Goal: Information Seeking & Learning: Learn about a topic

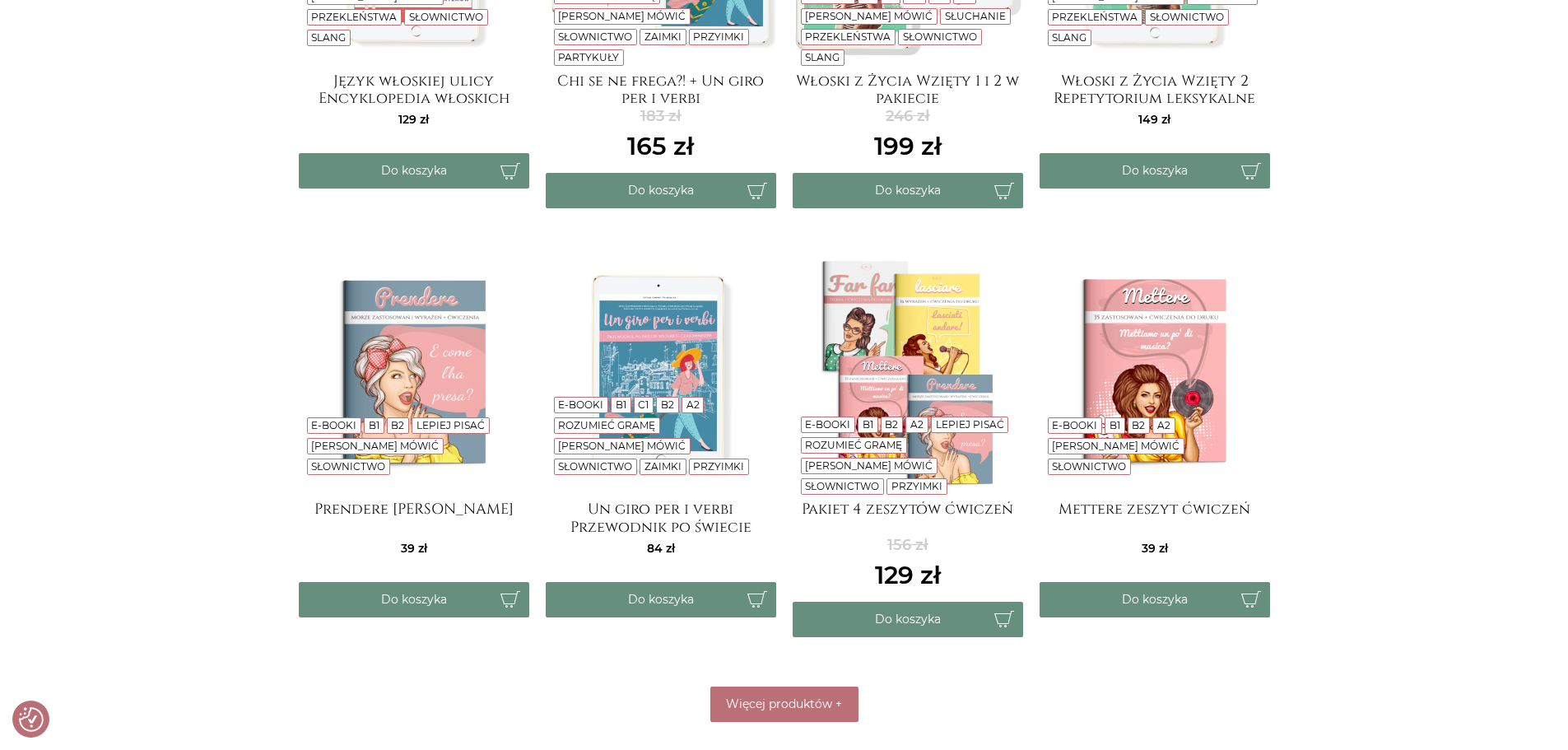
scroll to position [584, 0]
click at [787, 705] on span "Więcej produktów" at bounding box center [779, 703] width 106 height 15
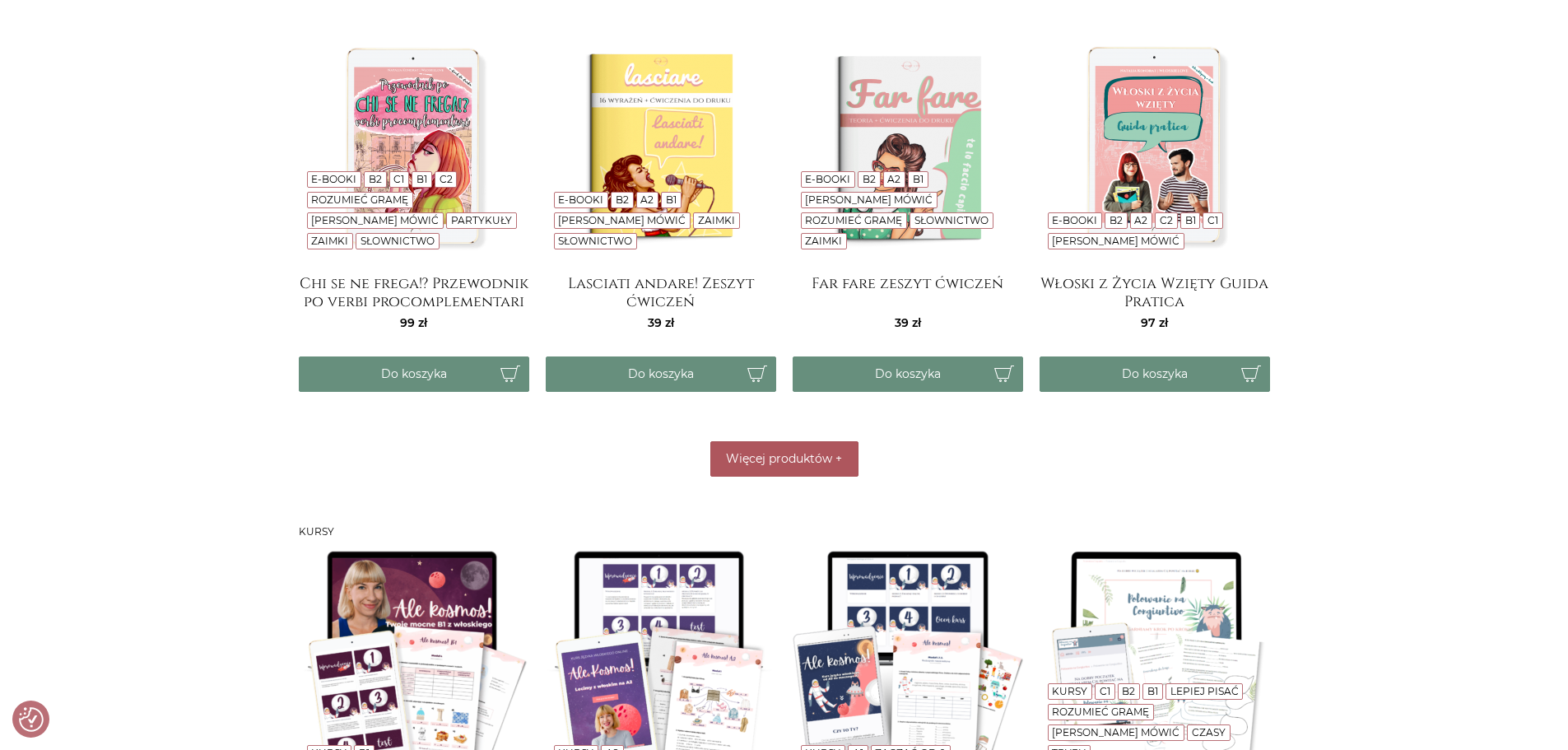
scroll to position [1259, 0]
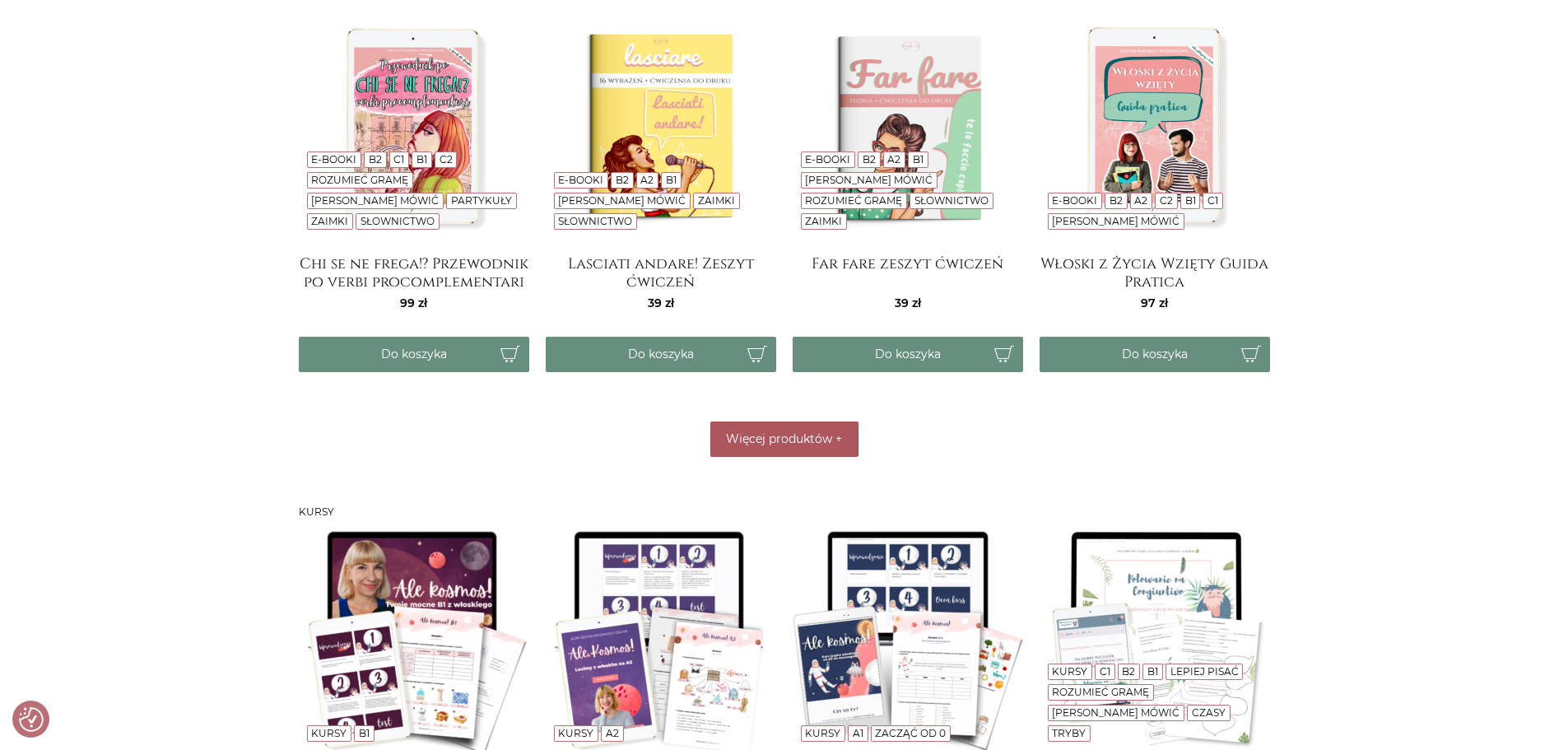
click at [792, 432] on span "Więcej produktów" at bounding box center [779, 439] width 106 height 15
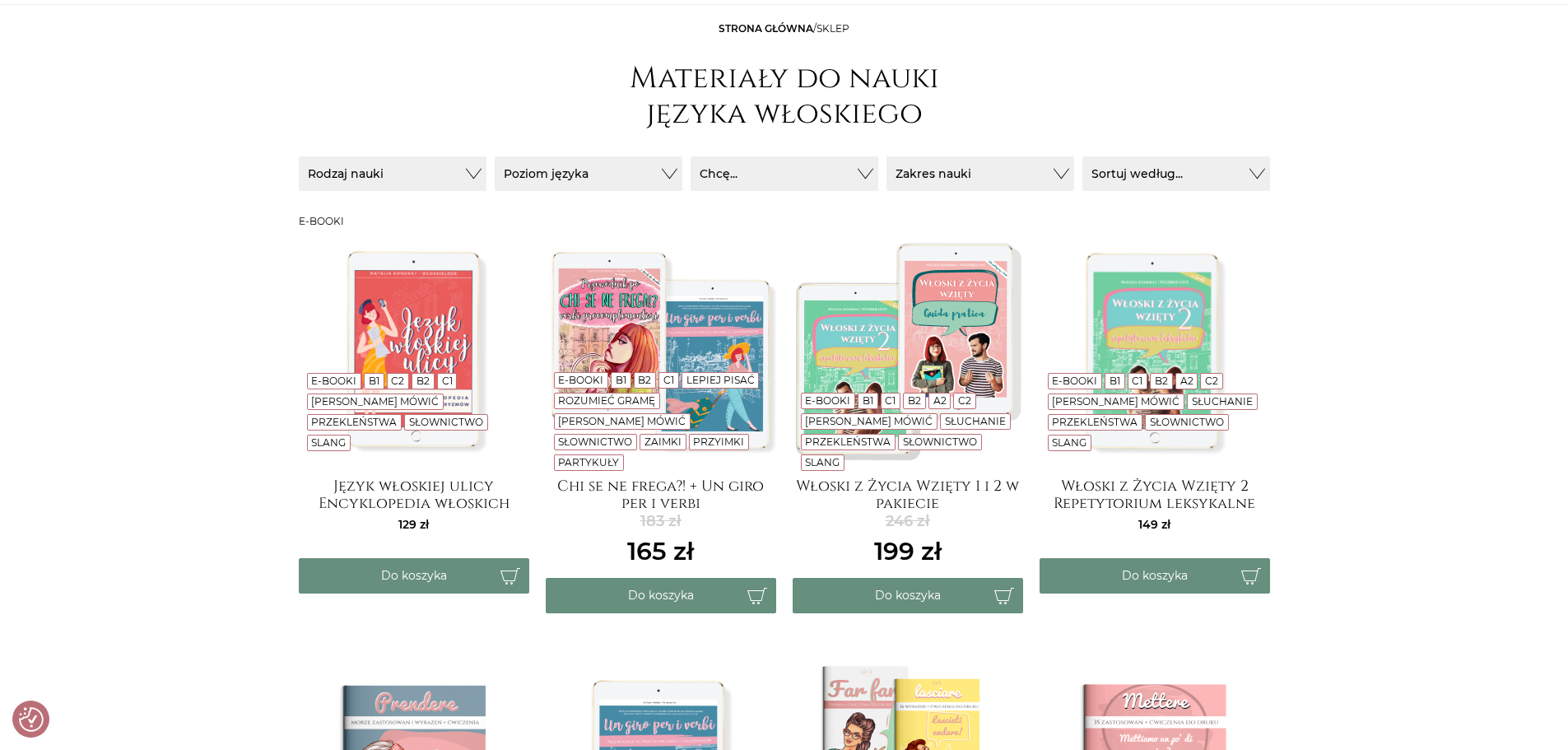
scroll to position [170, 0]
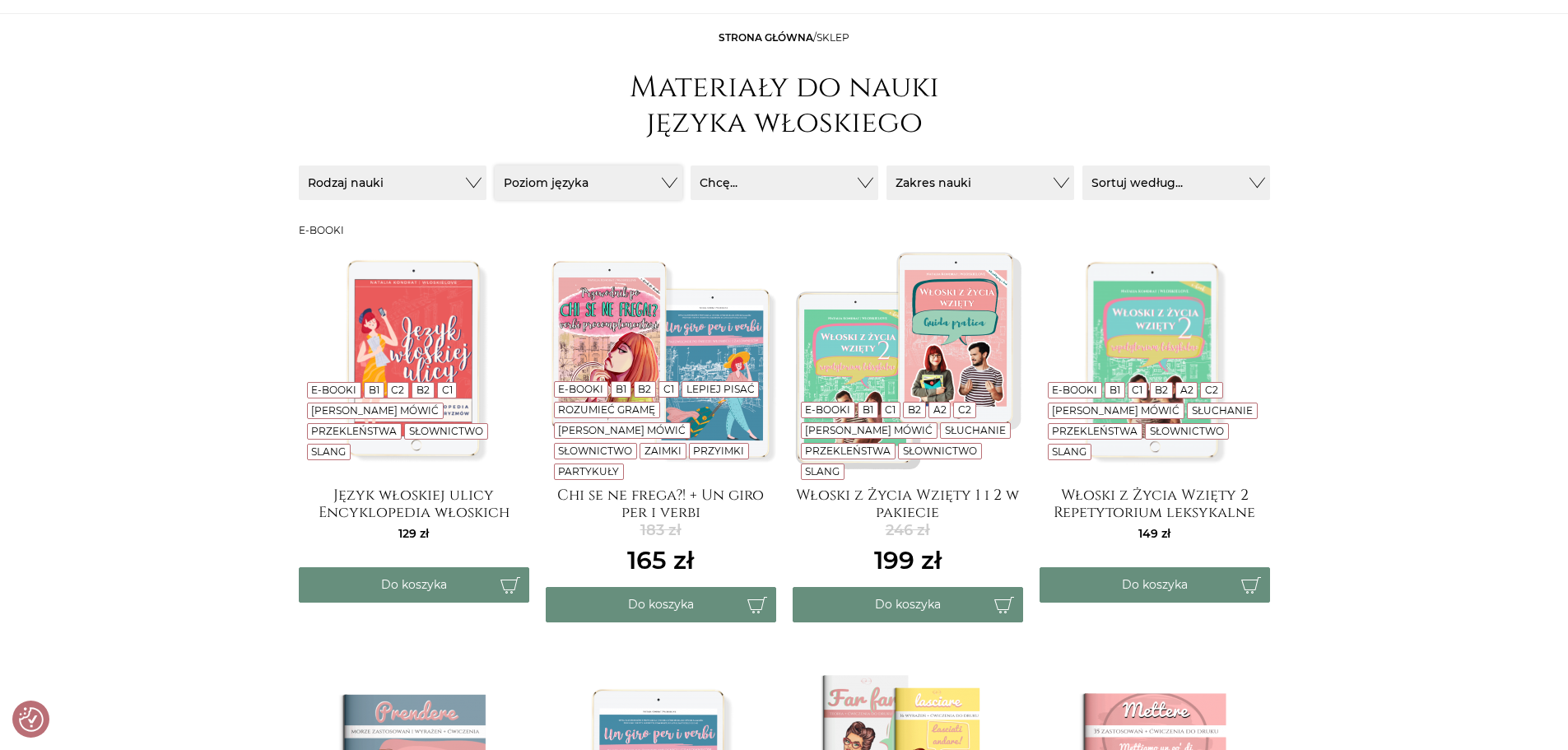
click at [618, 192] on button "Poziom języka" at bounding box center [588, 183] width 188 height 34
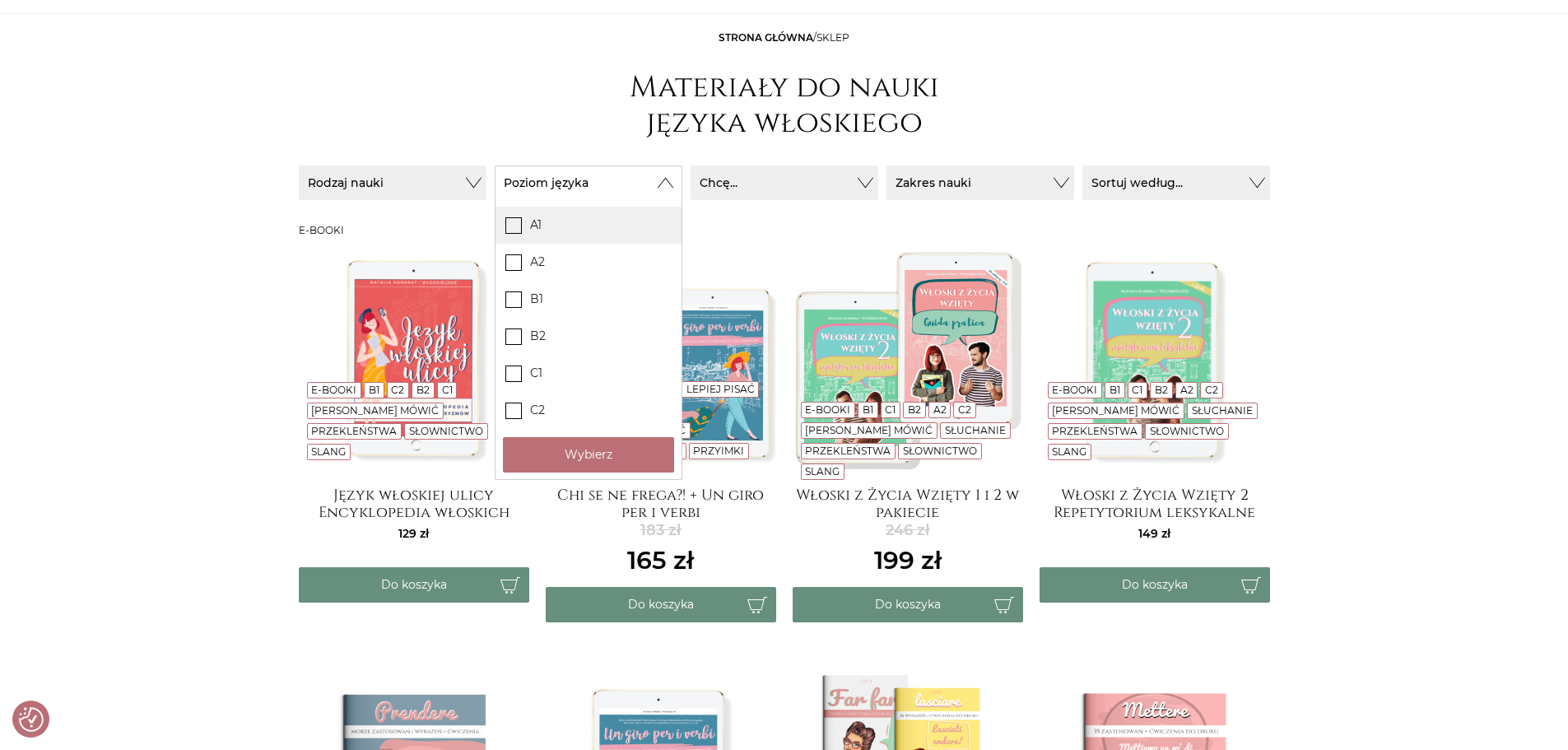
click at [513, 222] on icon at bounding box center [513, 224] width 14 height 14
click at [0, 0] on input "A1" at bounding box center [0, 0] width 0 height 0
click at [575, 456] on button "Wybierz" at bounding box center [588, 454] width 171 height 35
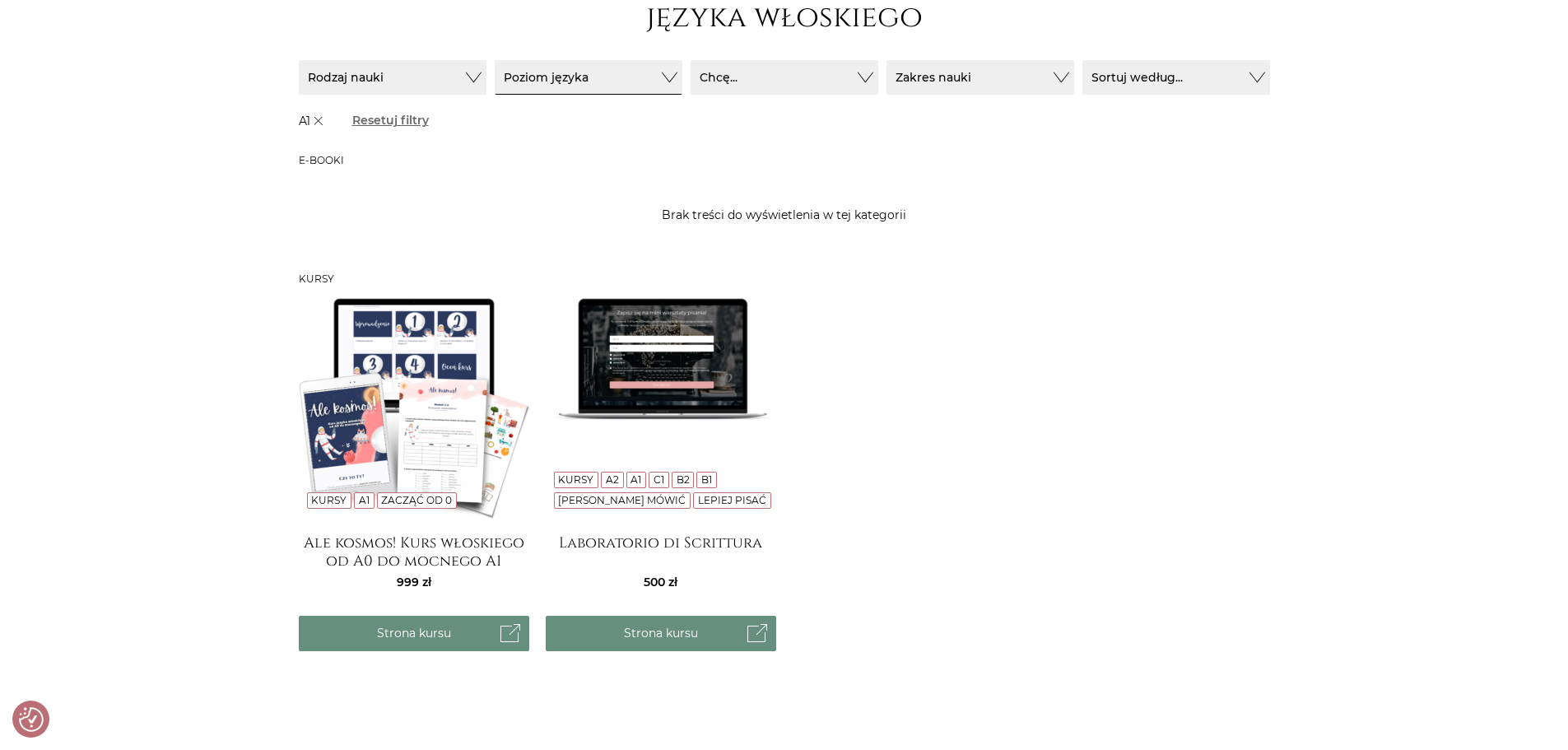
scroll to position [0, 0]
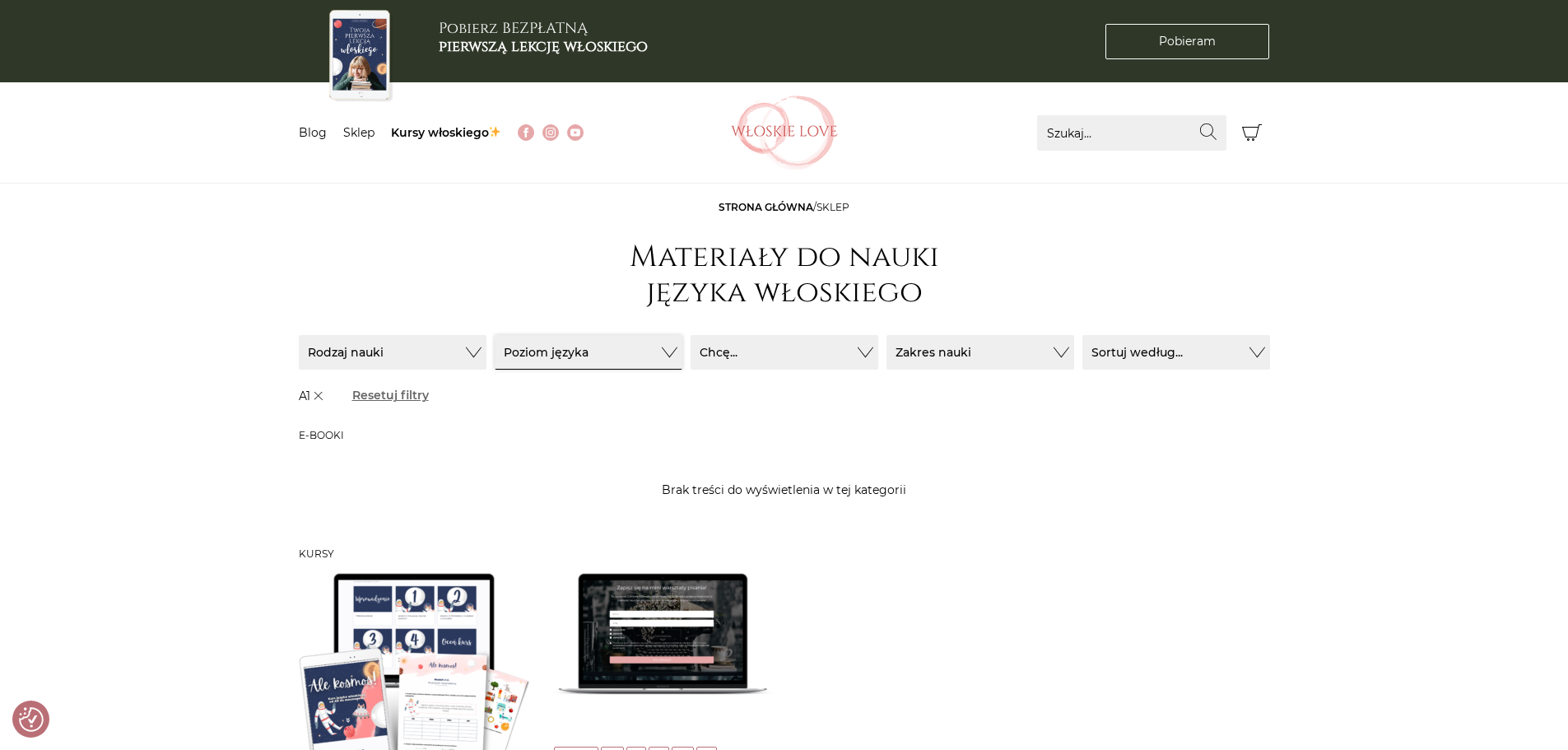
click at [663, 361] on button "Poziom języka" at bounding box center [588, 353] width 188 height 34
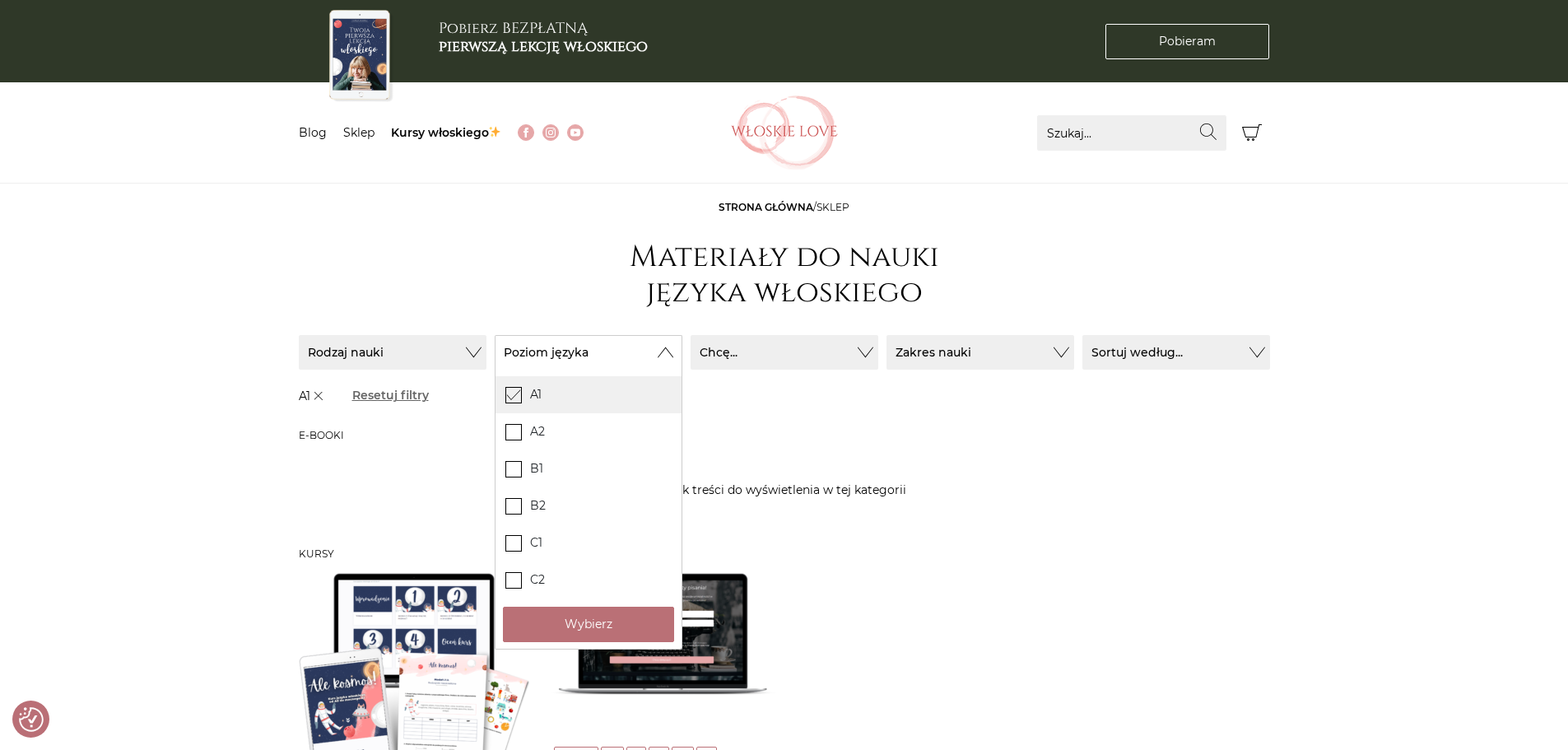
click at [508, 403] on label "A1" at bounding box center [588, 395] width 186 height 37
click at [0, 0] on input "A1" at bounding box center [0, 0] width 0 height 0
click at [508, 418] on label "A2" at bounding box center [588, 432] width 186 height 37
click at [0, 0] on input "A2" at bounding box center [0, 0] width 0 height 0
click at [547, 625] on button "Wybierz" at bounding box center [588, 624] width 171 height 35
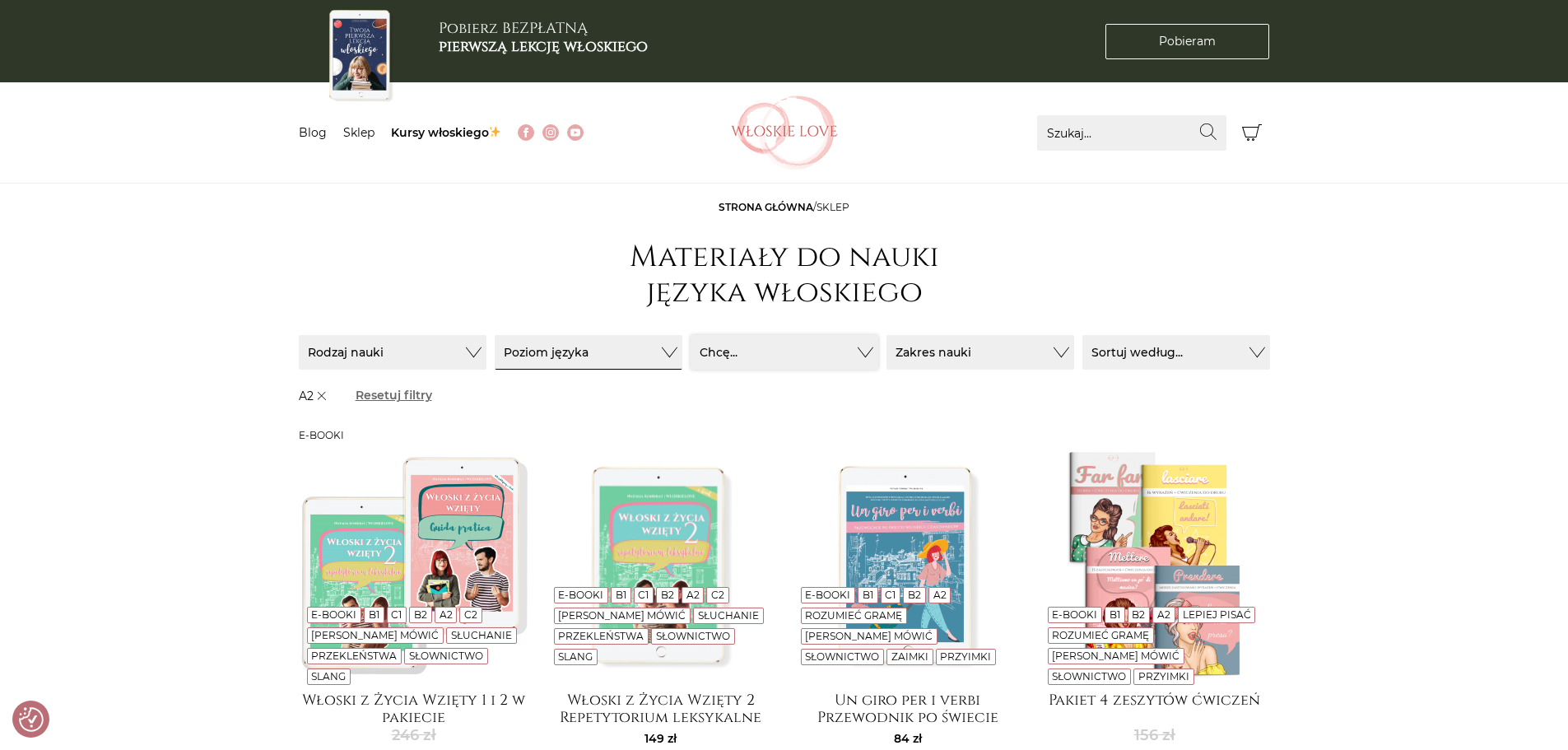
click at [841, 348] on button "Chcę..." at bounding box center [785, 353] width 188 height 34
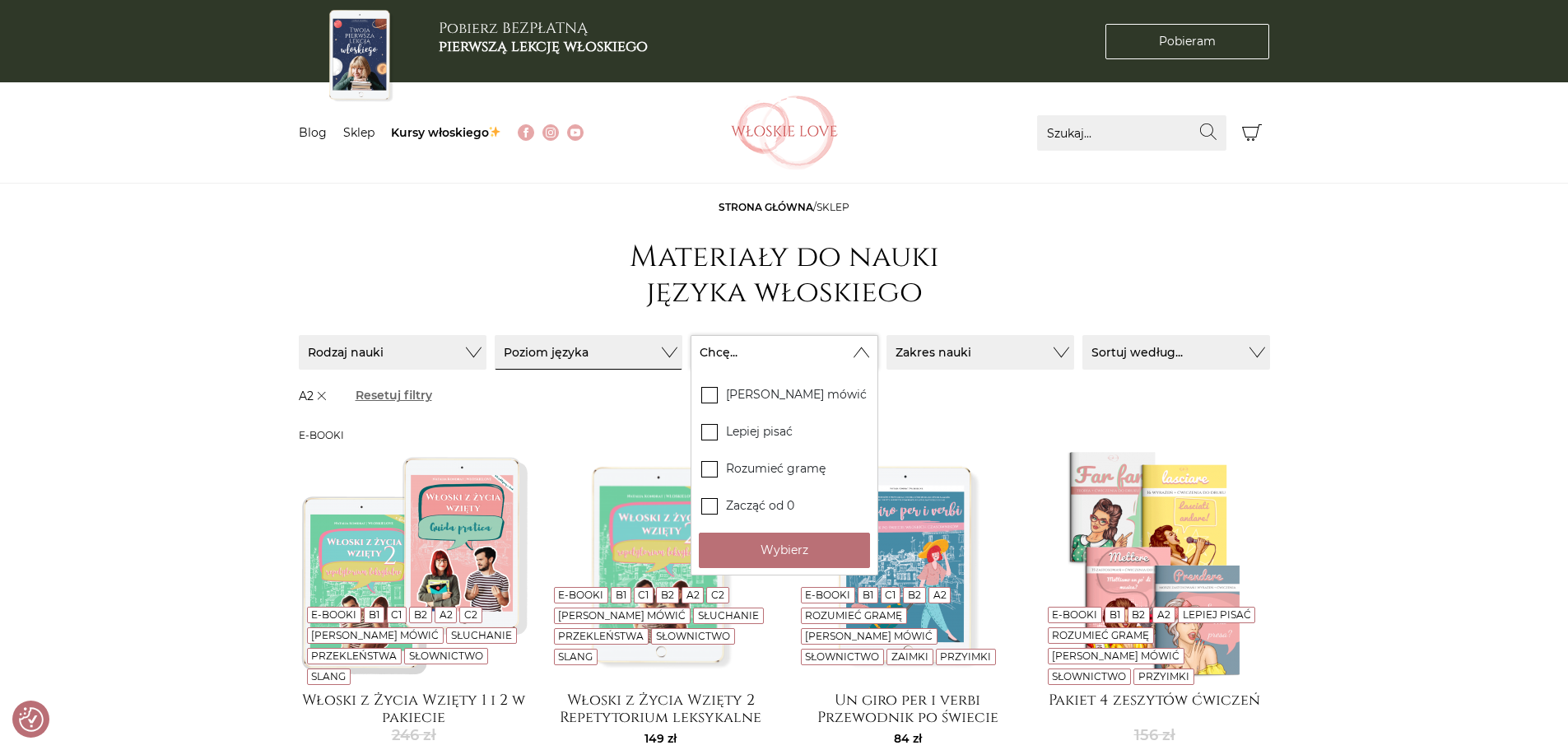
click at [861, 352] on button "Chcę..." at bounding box center [785, 353] width 188 height 34
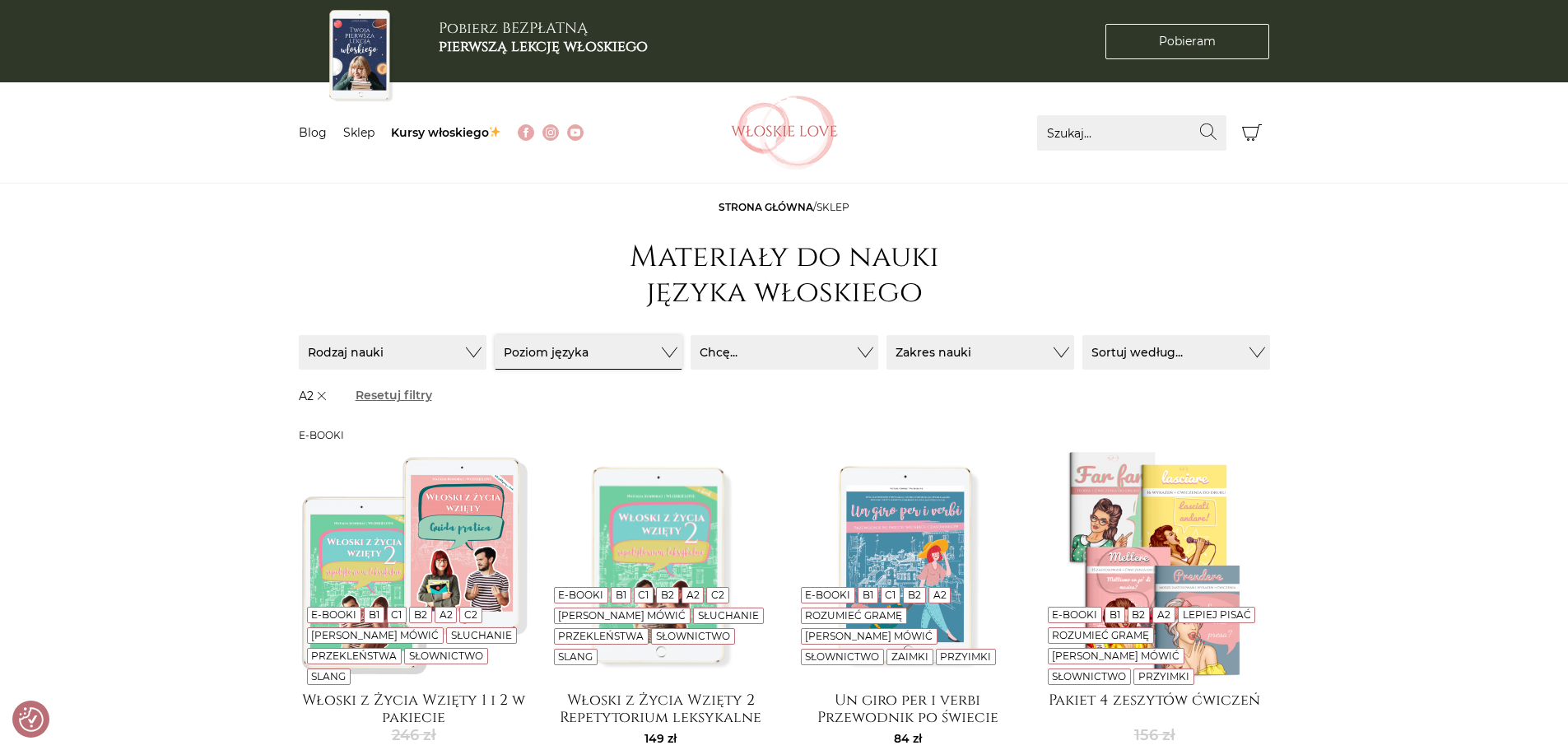
click at [660, 355] on button "Poziom języka" at bounding box center [588, 353] width 188 height 34
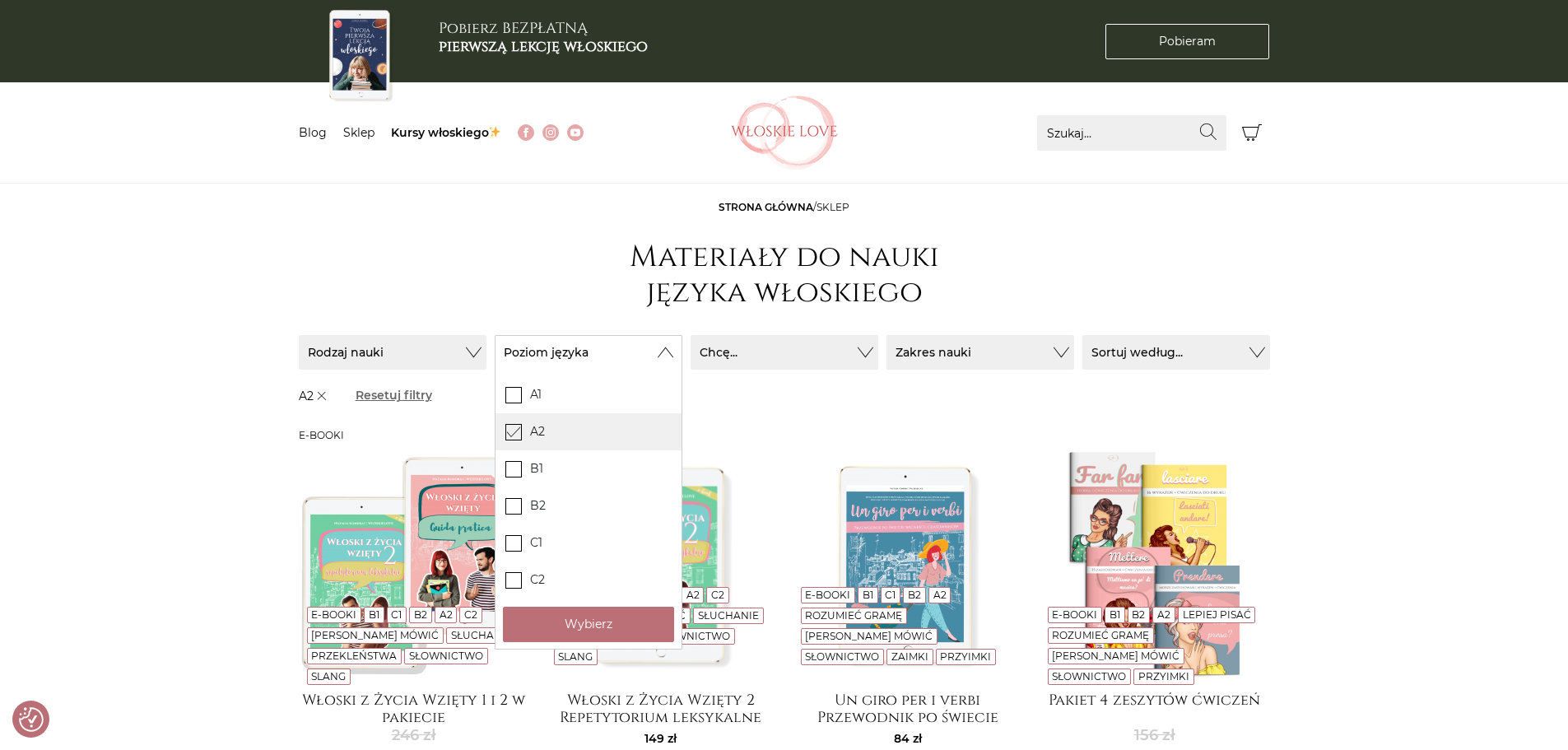
click at [513, 428] on icon at bounding box center [513, 431] width 14 height 14
click at [0, 0] on input "A2" at bounding box center [0, 0] width 0 height 0
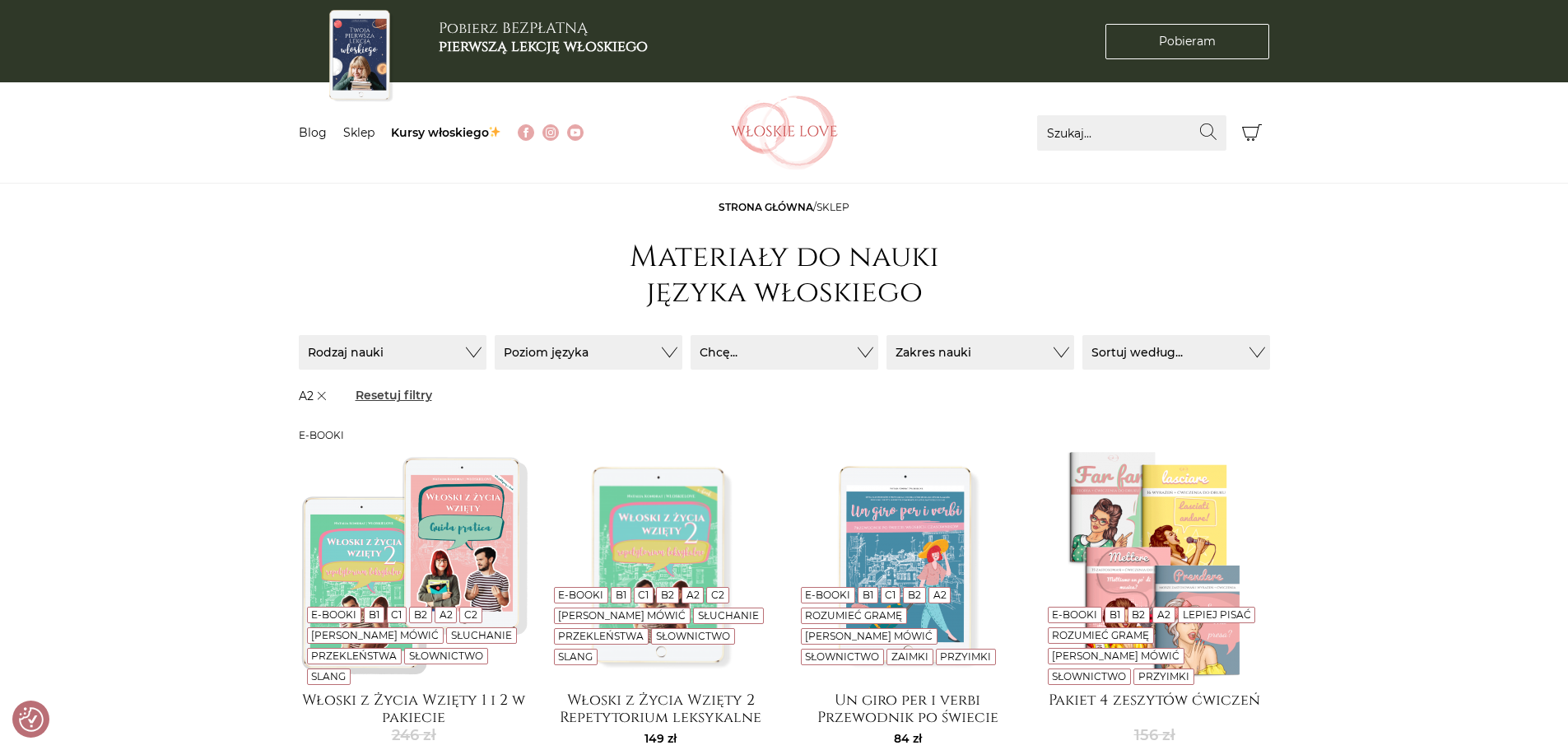
click at [395, 396] on link "Resetuj filtry" at bounding box center [394, 396] width 78 height 19
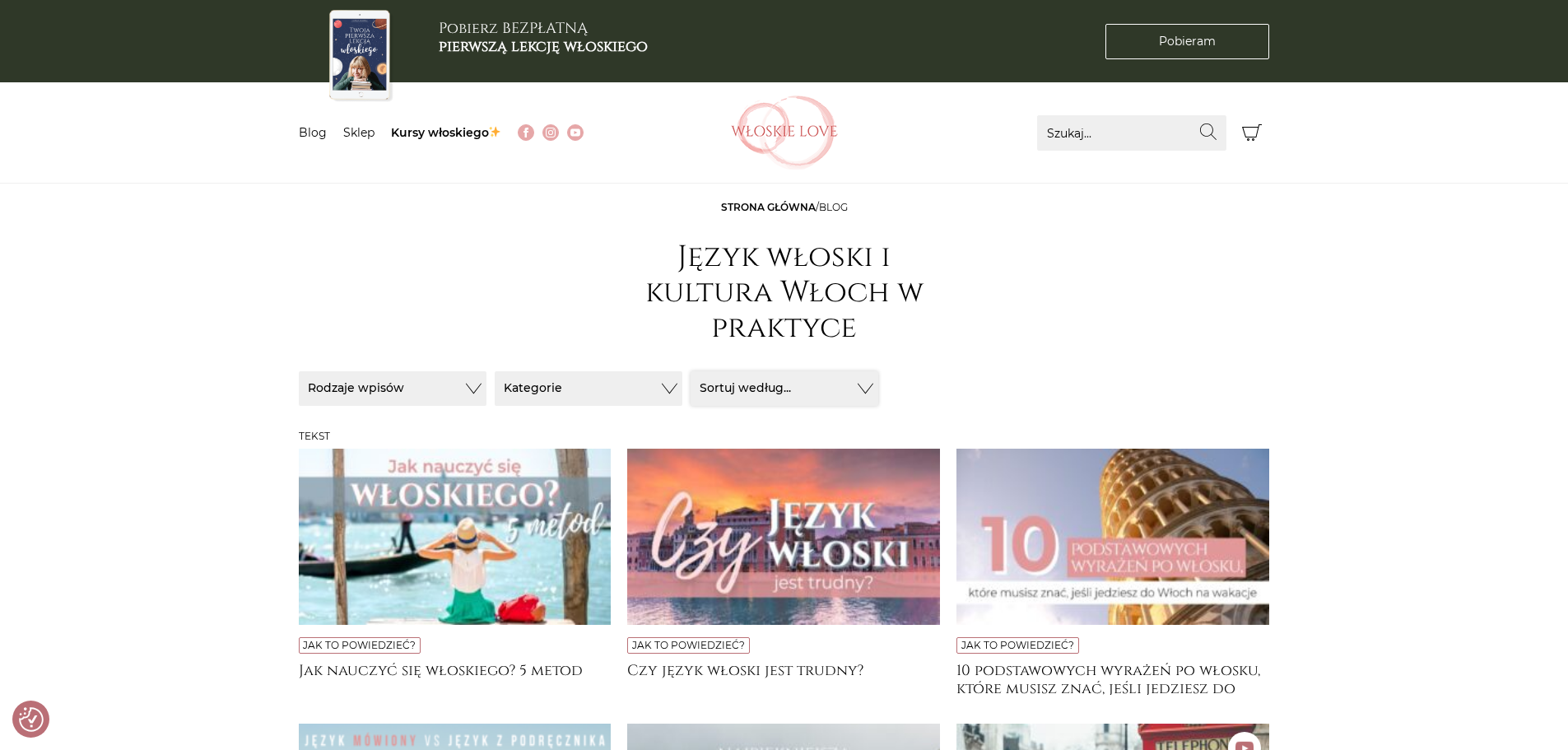
click at [825, 378] on button "Sortuj według..." at bounding box center [785, 389] width 188 height 34
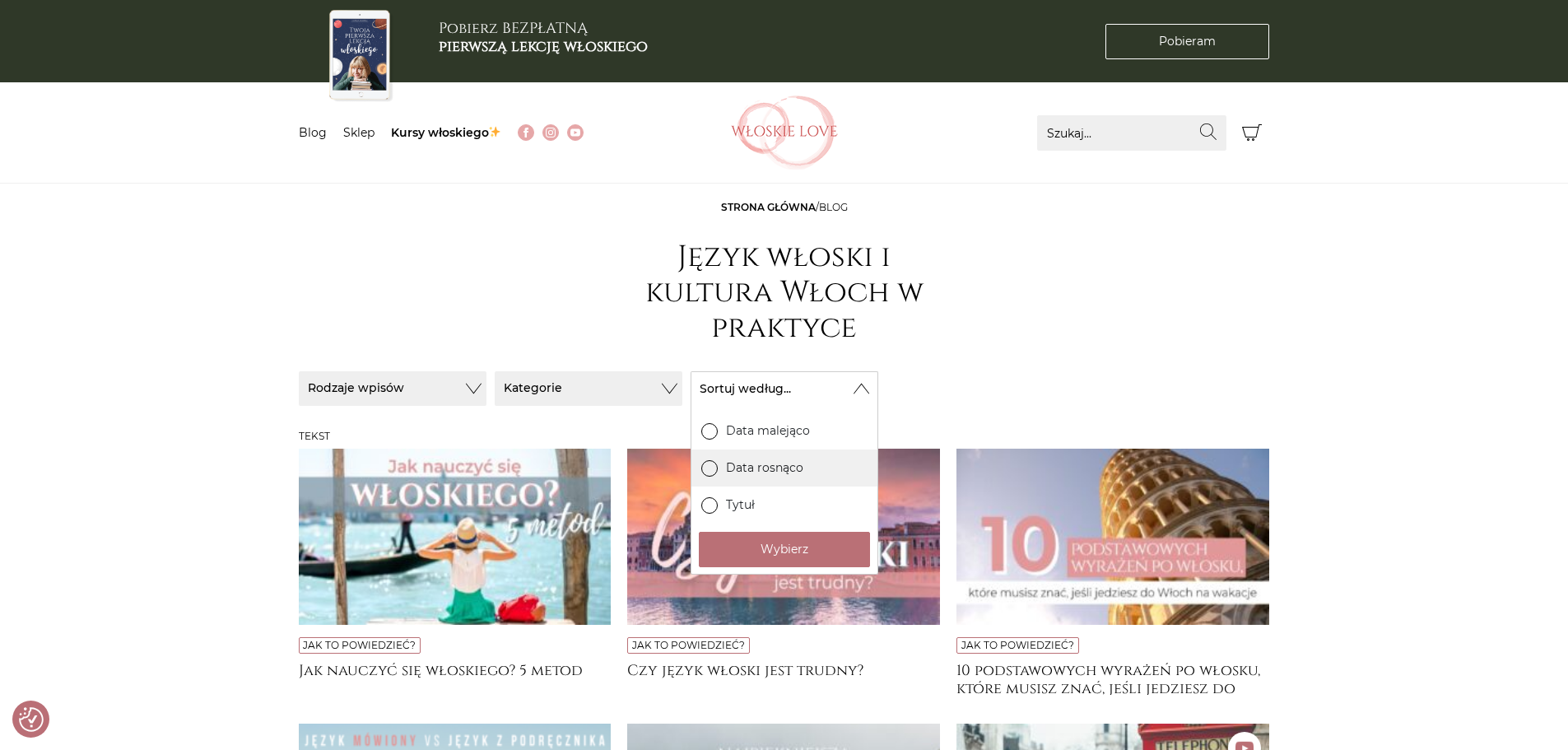
click at [705, 473] on span at bounding box center [709, 467] width 16 height 16
click at [0, 0] on input "Data rosnąco" at bounding box center [0, 0] width 0 height 0
click at [774, 548] on button "Wybierz" at bounding box center [784, 549] width 171 height 35
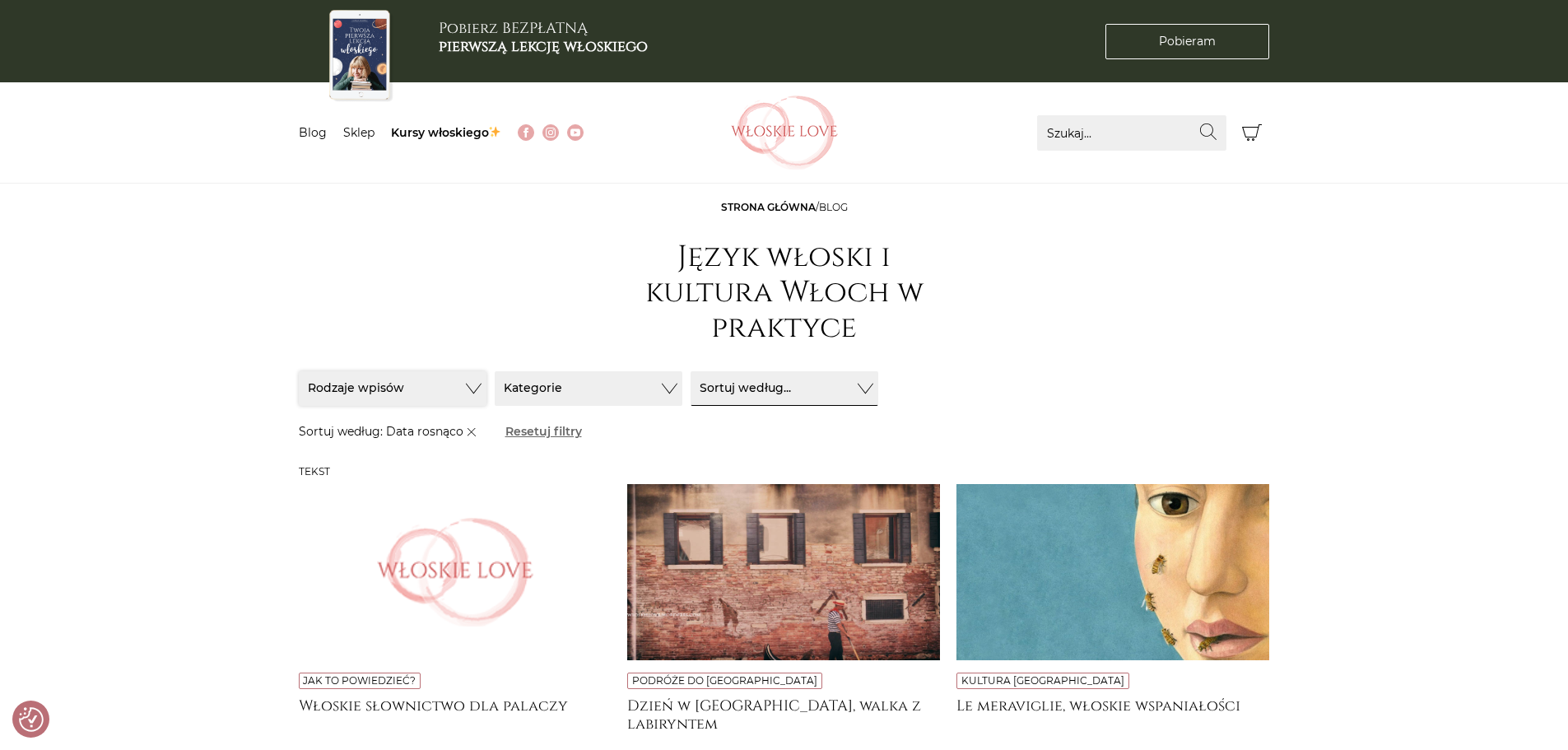
click at [459, 397] on button "Rodzaje wpisów" at bounding box center [393, 389] width 188 height 34
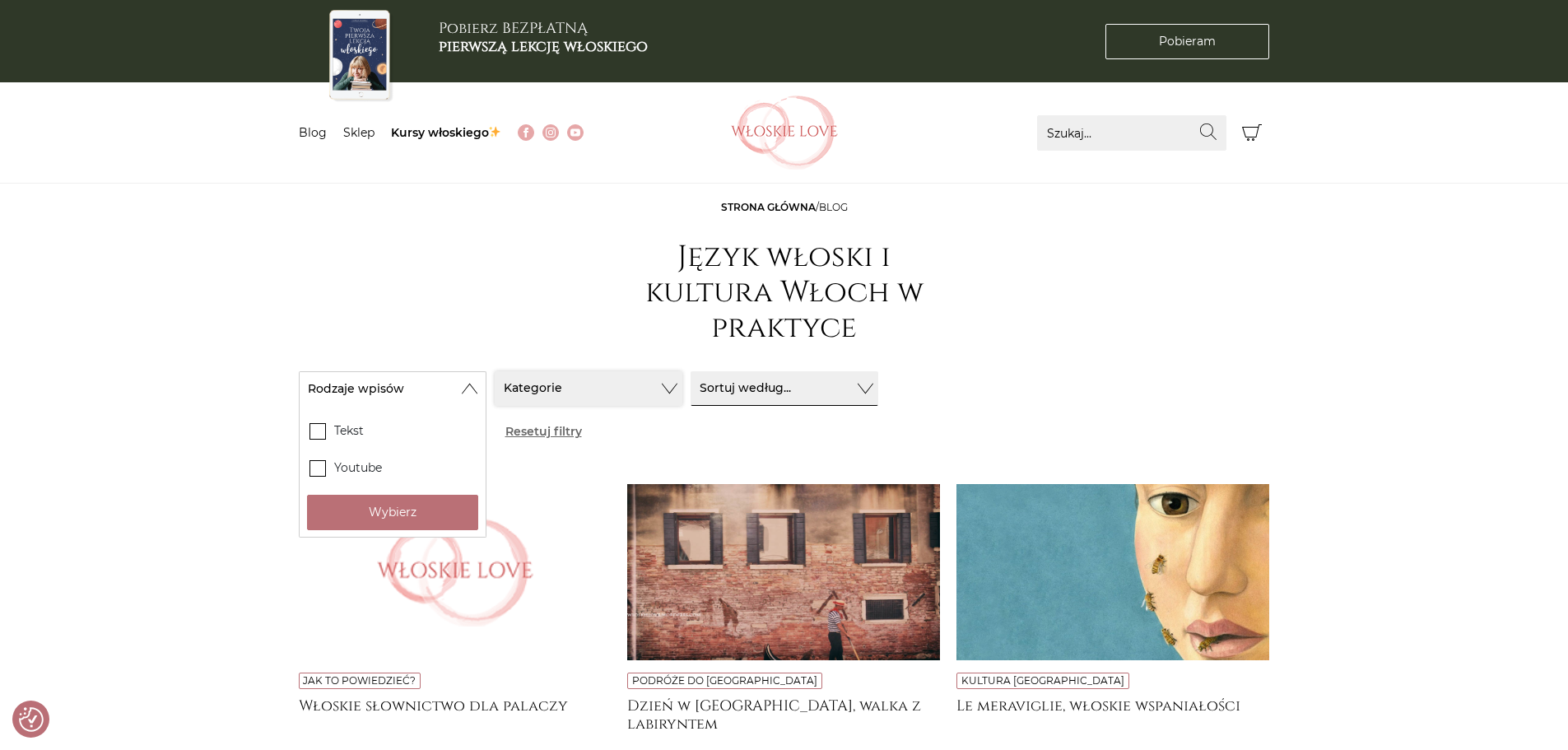
click at [668, 380] on button "Kategorie" at bounding box center [588, 389] width 188 height 34
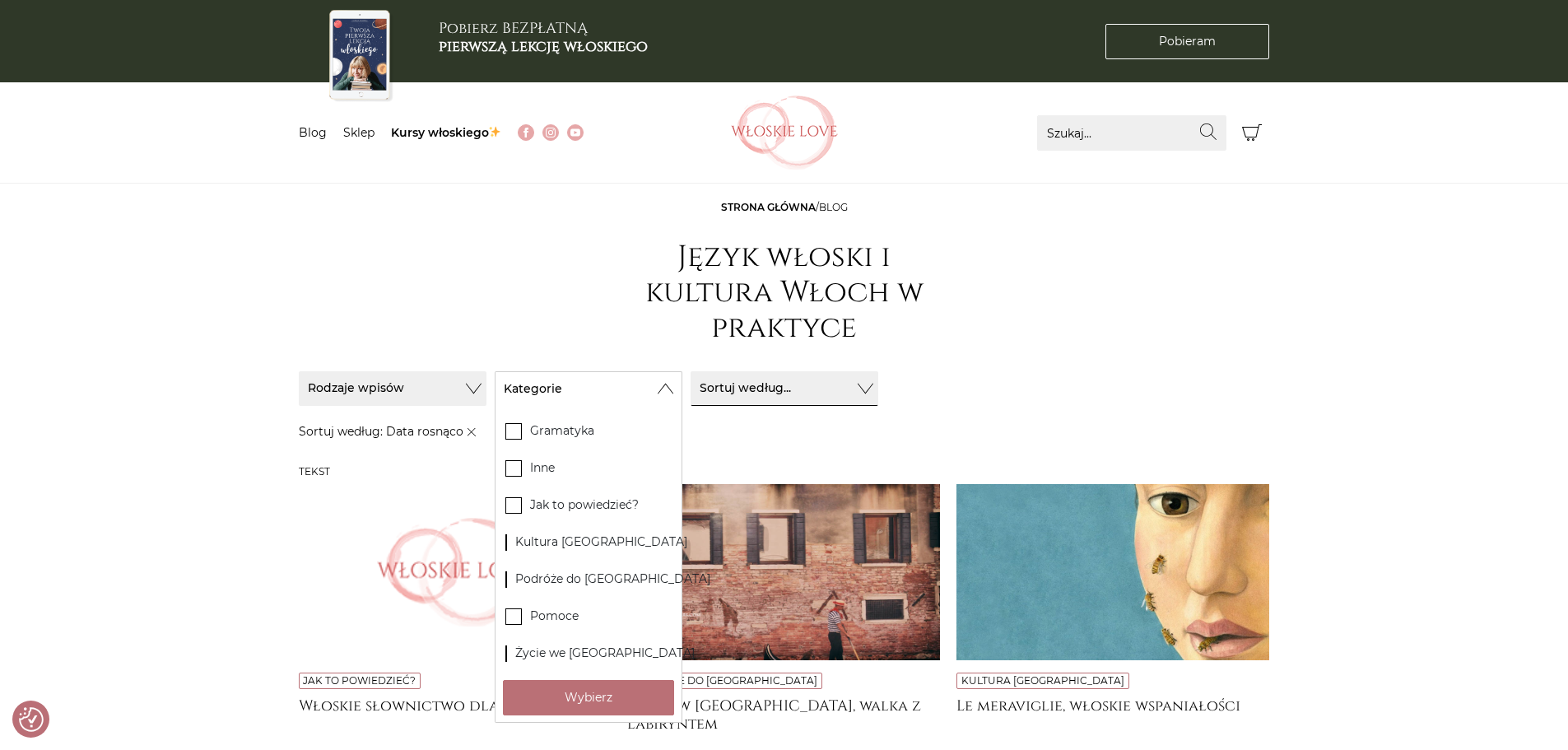
click at [1068, 360] on div "Sortuj / Filtruj (1) Sortuj / Filtruj (1) Rodzaje wpisów Tekst Wybierz Wybierz" at bounding box center [784, 409] width 987 height 113
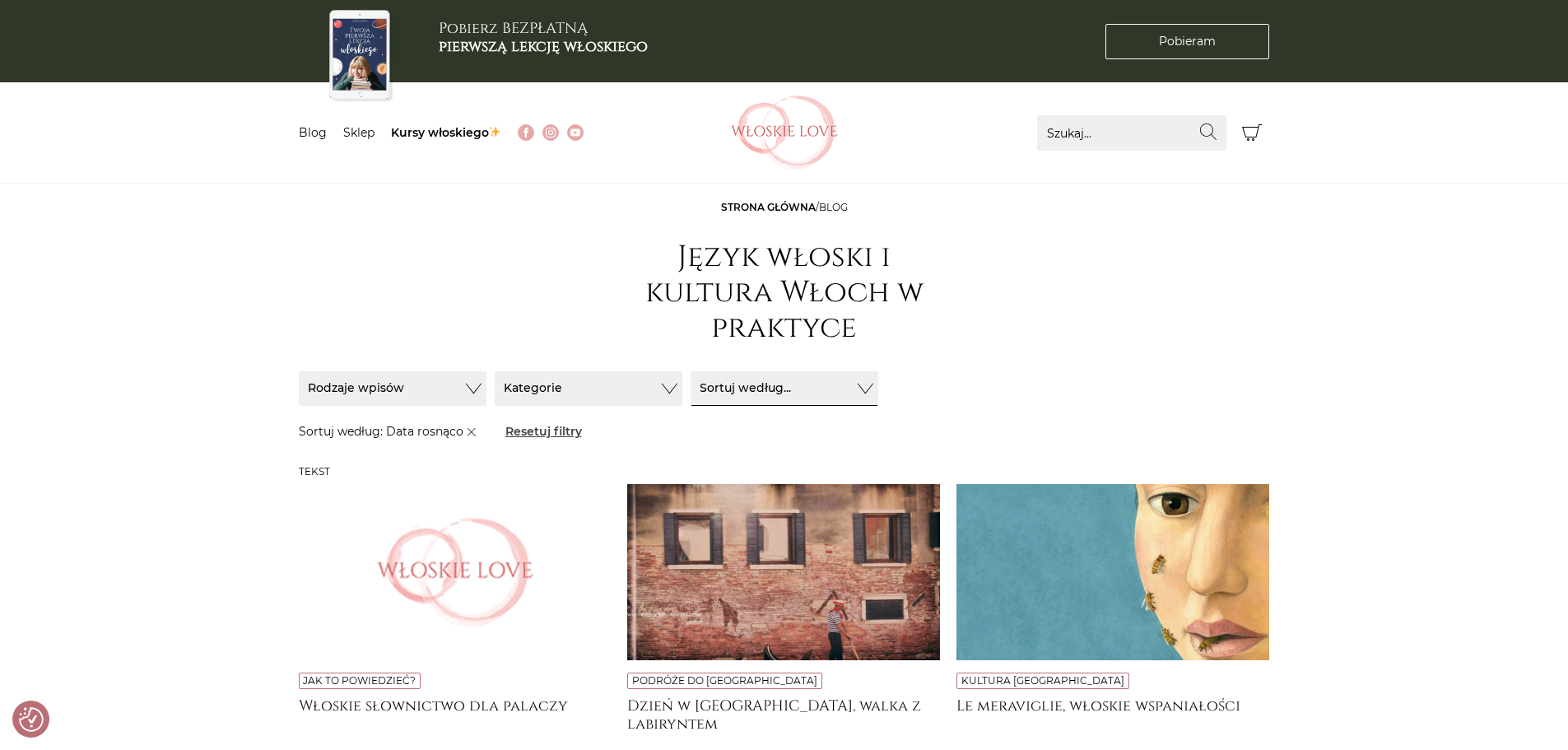
click at [538, 434] on link "Resetuj filtry" at bounding box center [544, 432] width 78 height 19
